Goal: Task Accomplishment & Management: Manage account settings

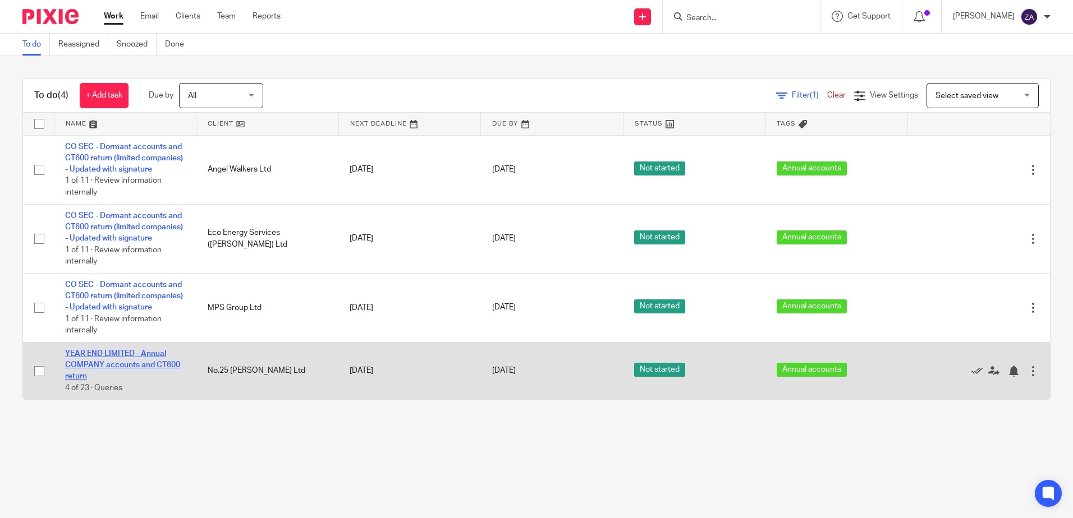
click at [111, 381] on link "YEAR END LIMITED - Annual COMPANY accounts and CT600 return" at bounding box center [122, 365] width 115 height 31
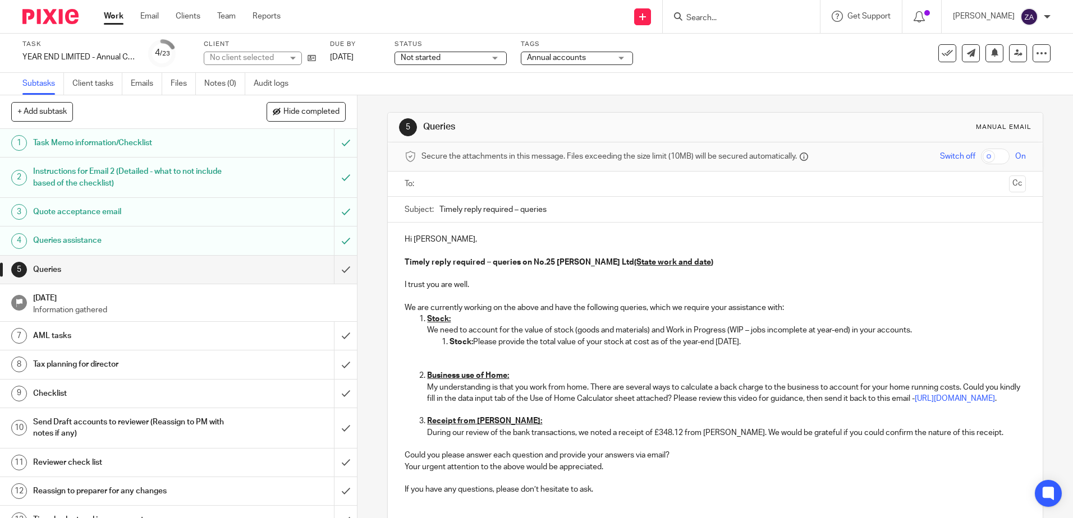
click at [438, 56] on span "Not started" at bounding box center [421, 58] width 40 height 8
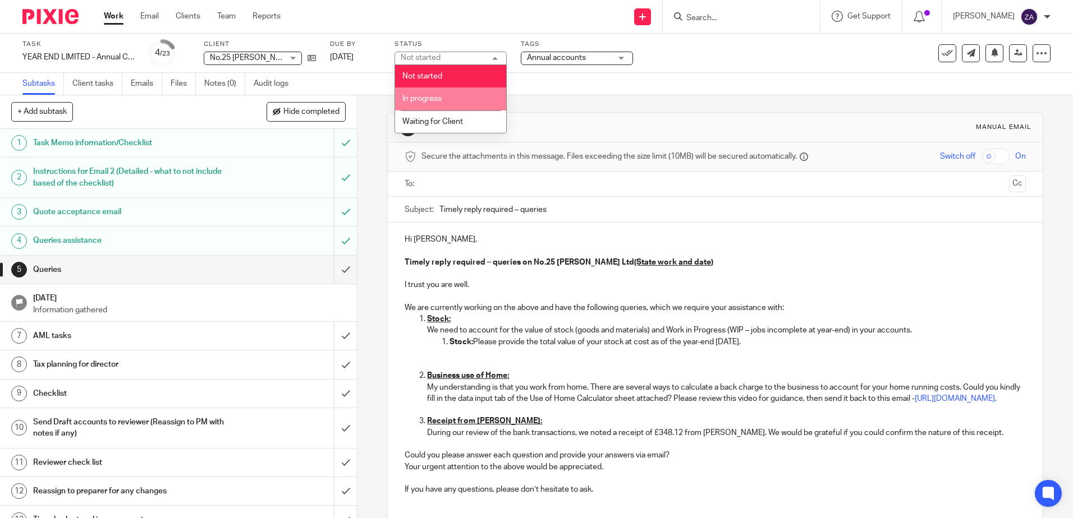
click at [454, 96] on li "In progress" at bounding box center [450, 99] width 111 height 23
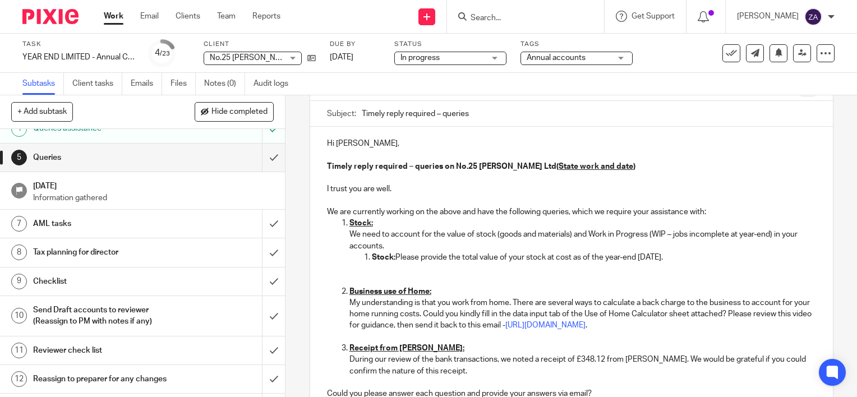
scroll to position [123, 0]
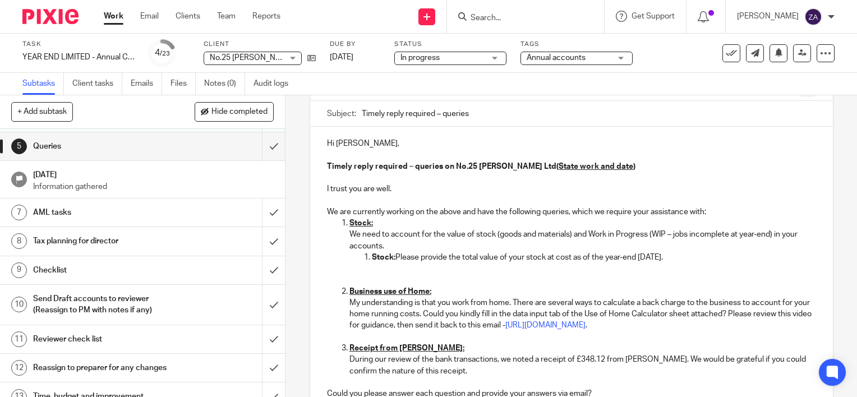
click at [117, 18] on link "Work" at bounding box center [114, 16] width 20 height 11
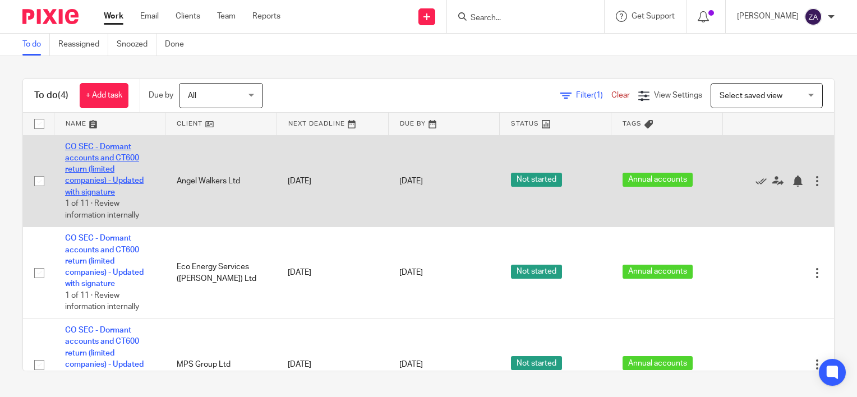
click at [70, 183] on link "CO SEC - Dormant accounts and CT600 return (limited companies) - Updated with s…" at bounding box center [104, 169] width 79 height 53
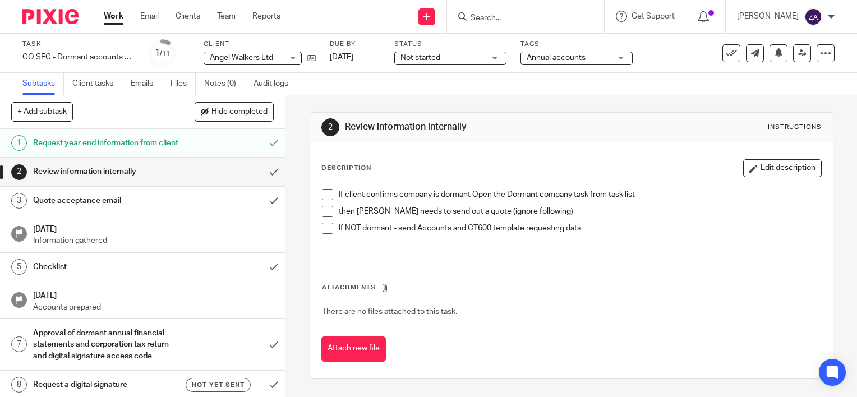
click at [207, 144] on div "Request year end information from client" at bounding box center [142, 143] width 218 height 17
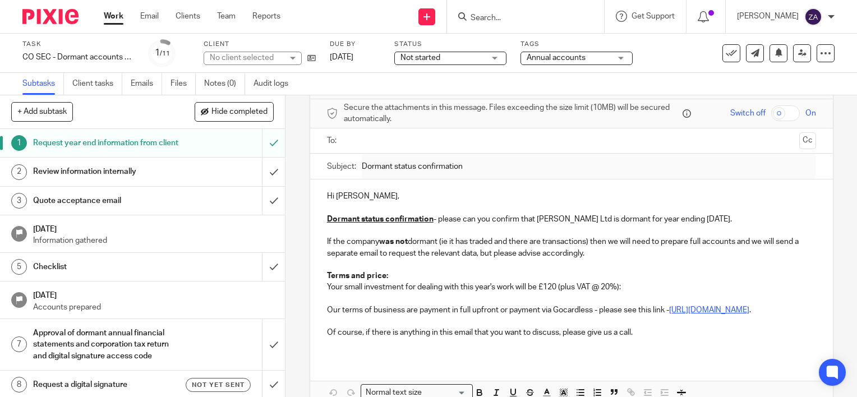
scroll to position [114, 0]
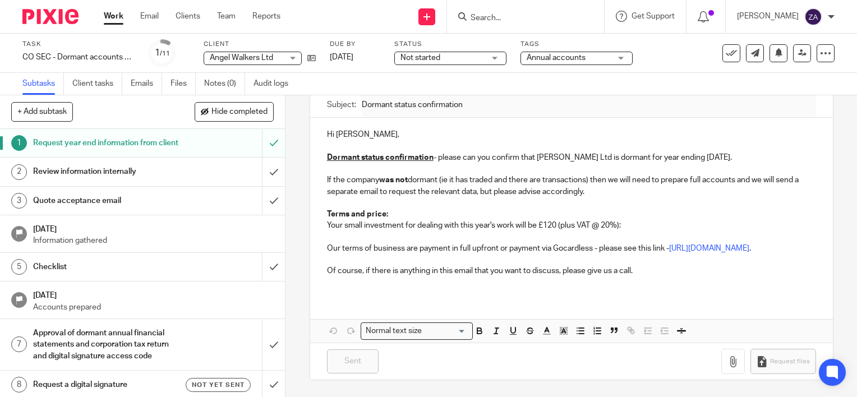
click at [162, 180] on h1 "Review information internally" at bounding box center [105, 171] width 145 height 17
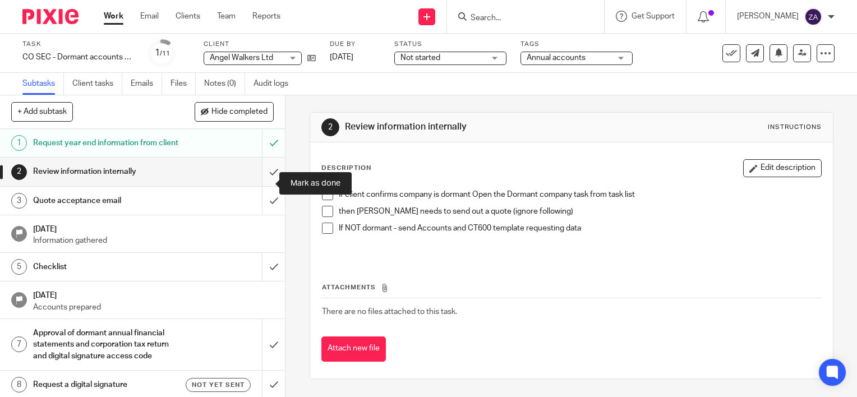
click at [261, 184] on input "submit" at bounding box center [142, 172] width 285 height 28
click at [182, 209] on div "Quote acceptance email" at bounding box center [142, 200] width 218 height 17
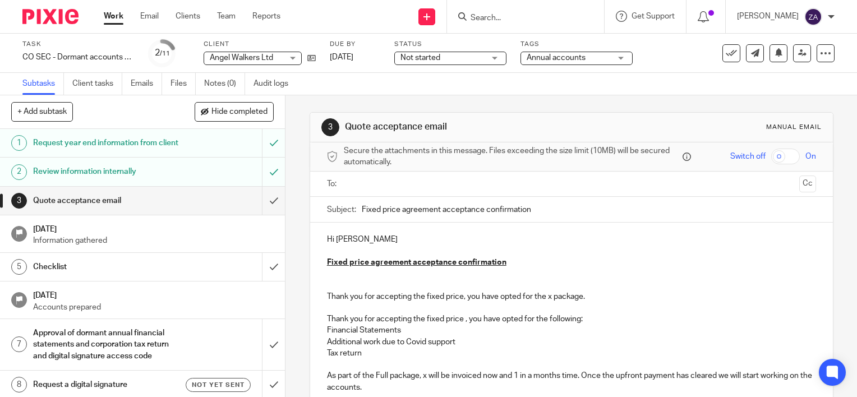
click at [188, 180] on div "Review information internally" at bounding box center [142, 171] width 218 height 17
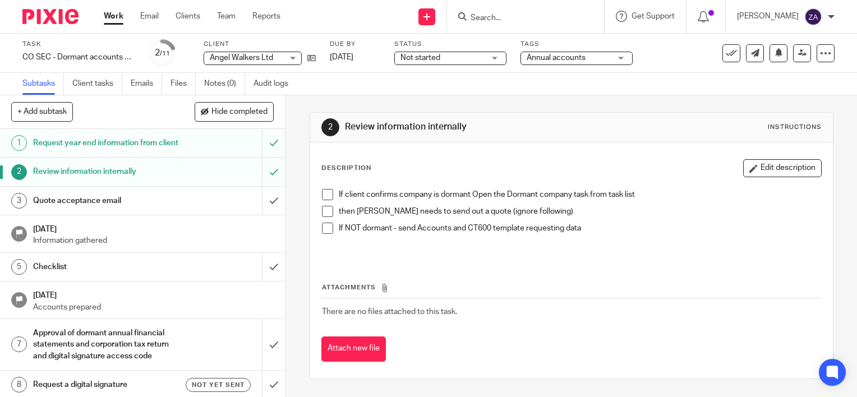
click at [100, 209] on h1 "Quote acceptance email" at bounding box center [105, 200] width 145 height 17
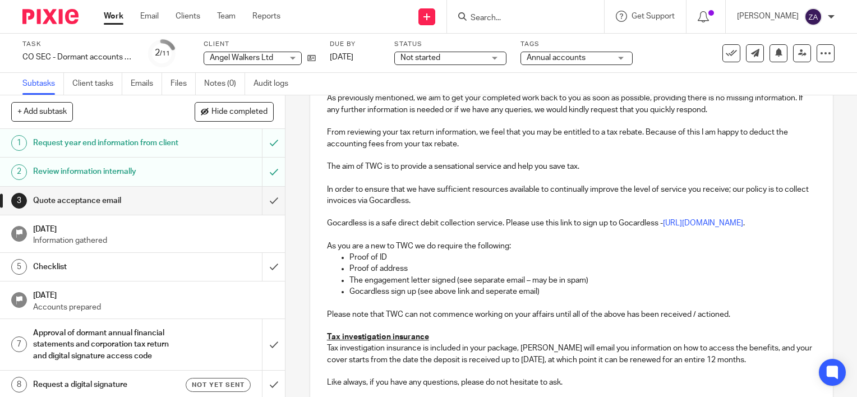
scroll to position [561, 0]
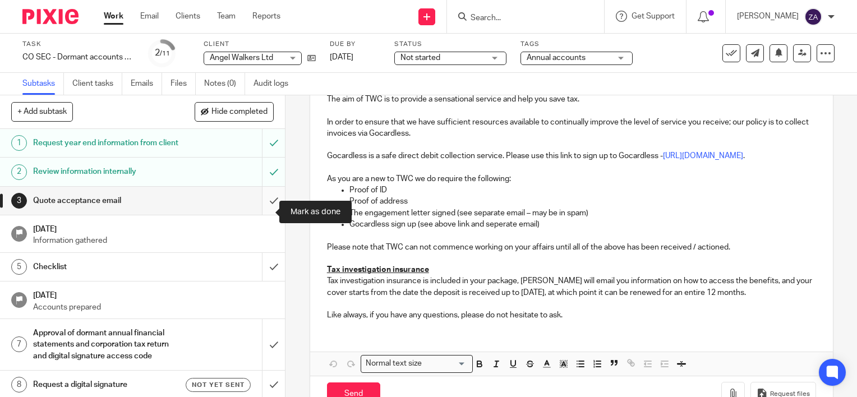
click at [259, 214] on input "submit" at bounding box center [142, 201] width 285 height 28
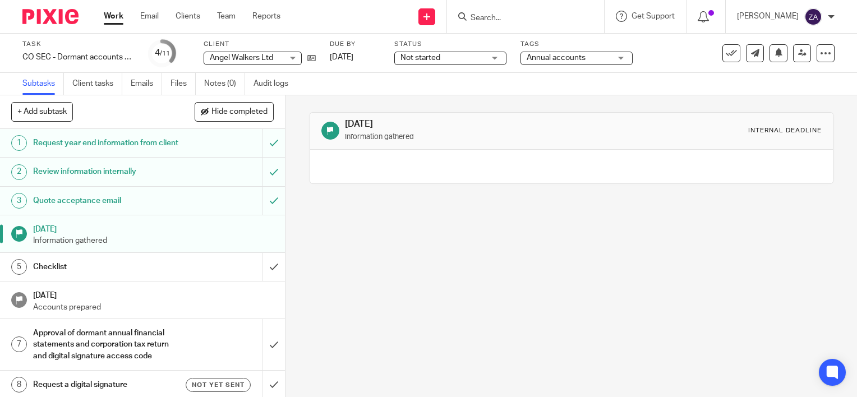
click at [150, 246] on p "Information gathered" at bounding box center [153, 240] width 241 height 11
click at [135, 269] on link "5 Checklist" at bounding box center [131, 267] width 262 height 28
